Goal: Task Accomplishment & Management: Use online tool/utility

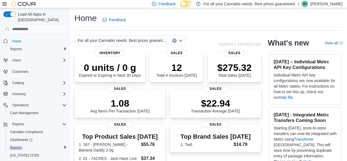
click at [20, 146] on span "Reports" at bounding box center [16, 148] width 12 height 4
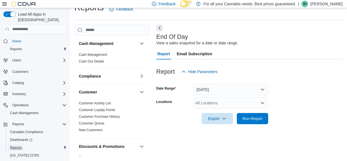
scroll to position [12, 0]
click at [202, 91] on button "Today" at bounding box center [230, 89] width 75 height 11
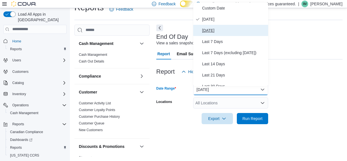
click at [225, 33] on span "Yesterday" at bounding box center [234, 30] width 64 height 7
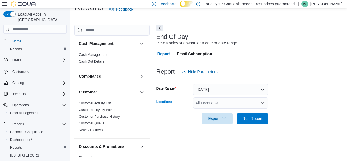
click at [211, 104] on div "All Locations" at bounding box center [230, 103] width 75 height 11
type input "***"
click at [242, 94] on span "TCS1283 Victoria N" at bounding box center [225, 96] width 34 height 6
click at [249, 120] on span "Run Report" at bounding box center [252, 119] width 20 height 6
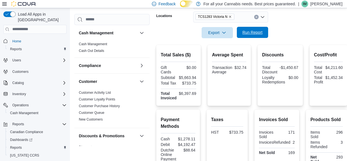
scroll to position [99, 0]
